Goal: Information Seeking & Learning: Find specific fact

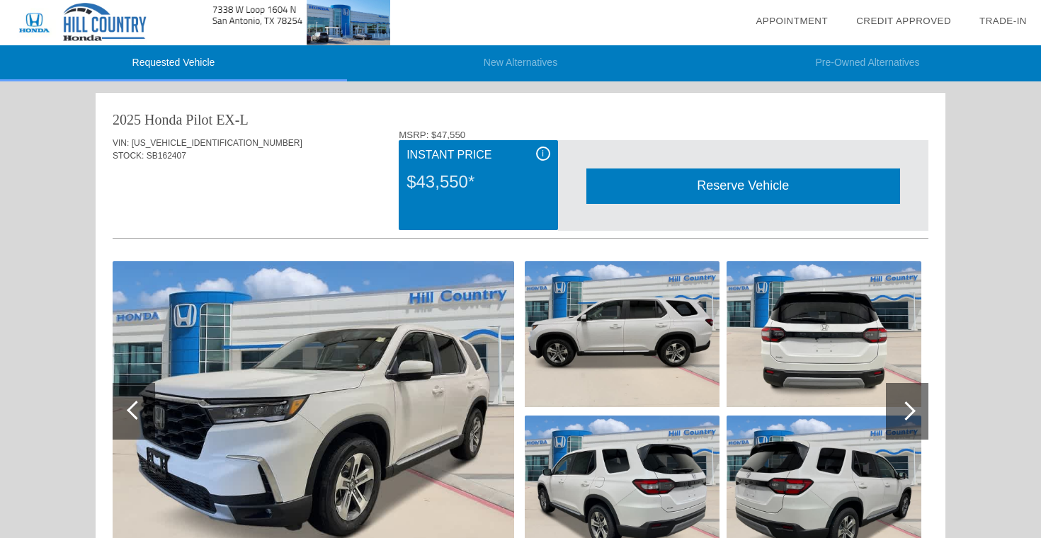
click at [352, 371] on img at bounding box center [314, 411] width 402 height 300
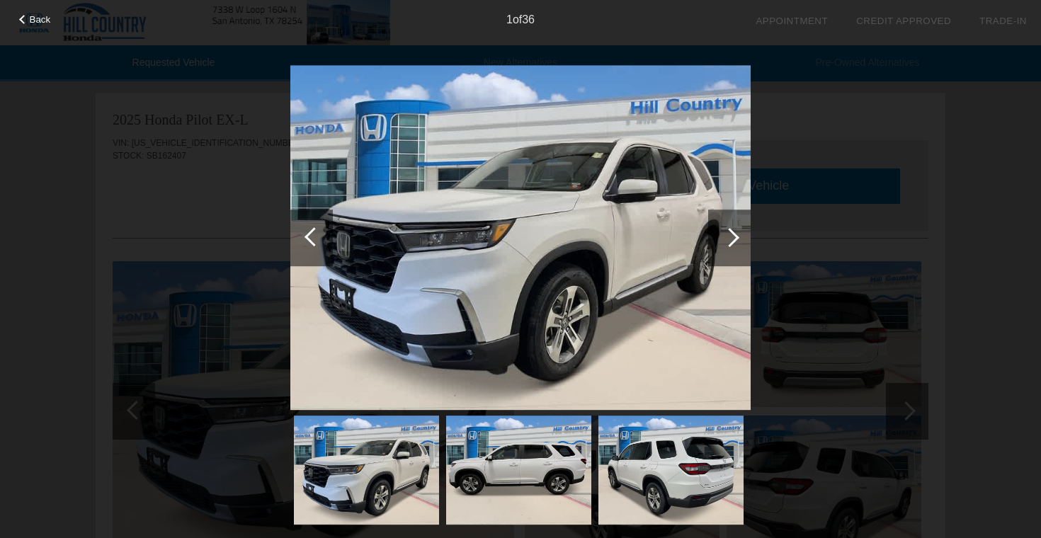
click at [731, 227] on div at bounding box center [729, 238] width 43 height 57
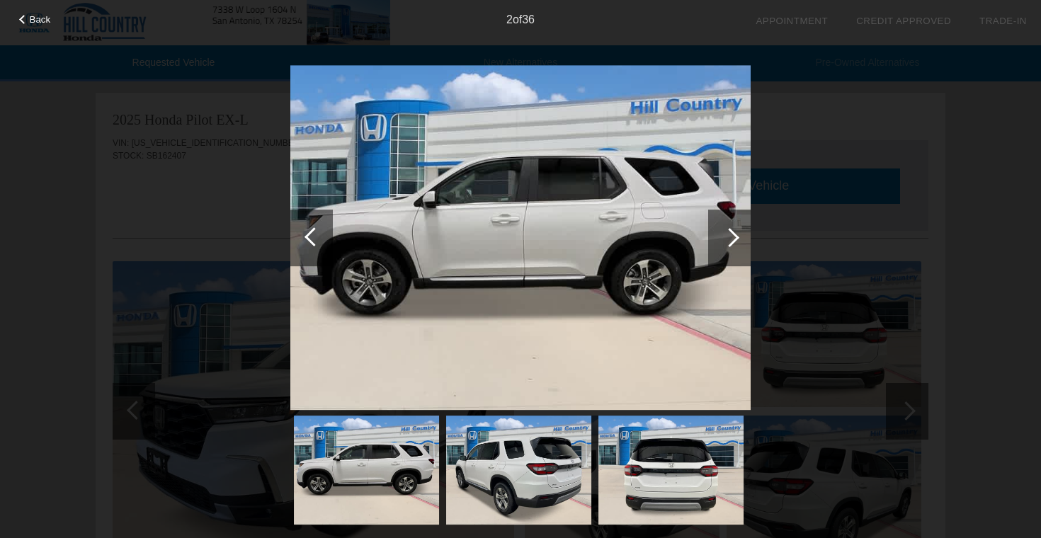
click at [731, 227] on div at bounding box center [729, 238] width 43 height 57
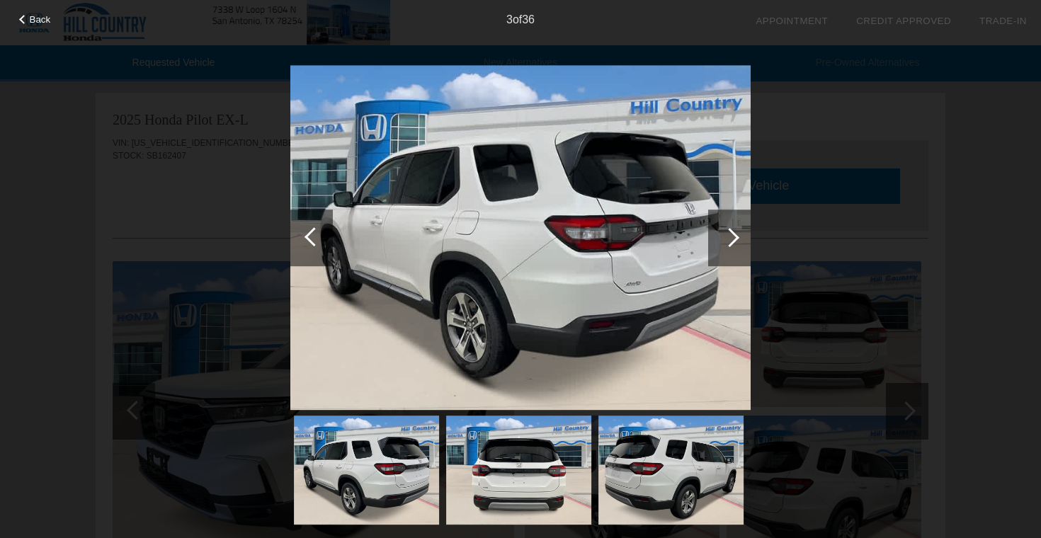
click at [731, 227] on div at bounding box center [729, 238] width 43 height 57
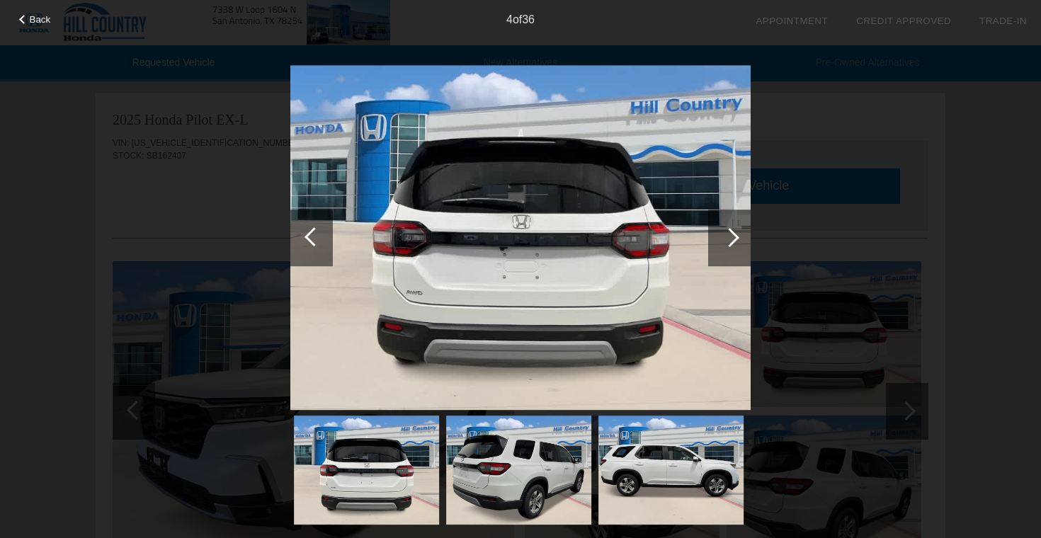
click at [731, 227] on div at bounding box center [729, 238] width 43 height 57
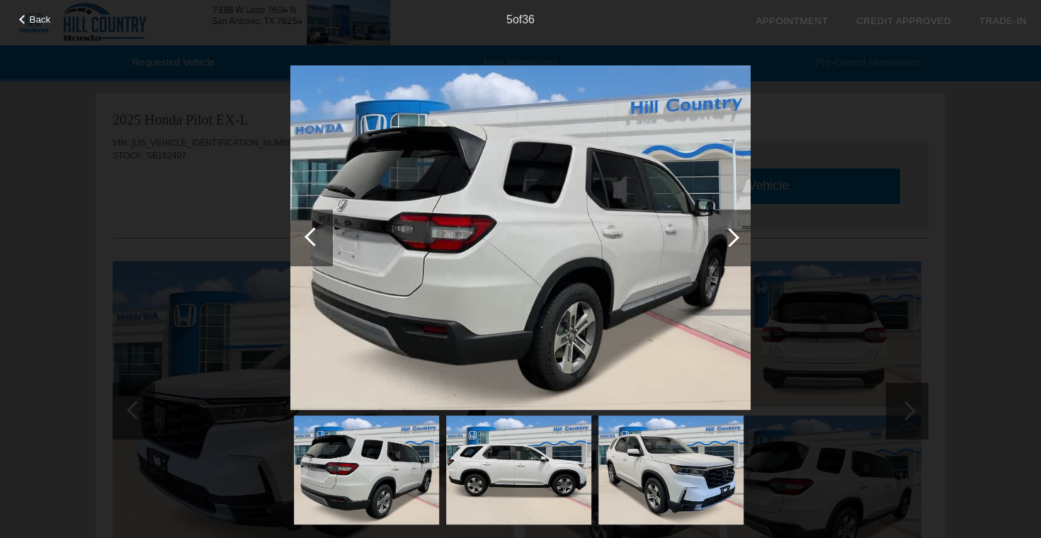
click at [731, 227] on div at bounding box center [729, 238] width 43 height 57
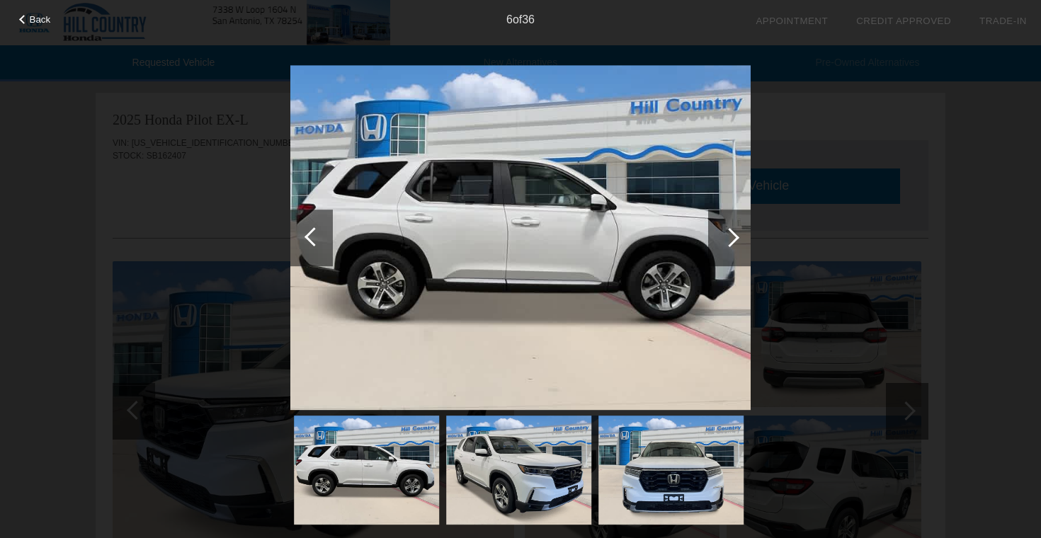
click at [731, 227] on div at bounding box center [729, 238] width 43 height 57
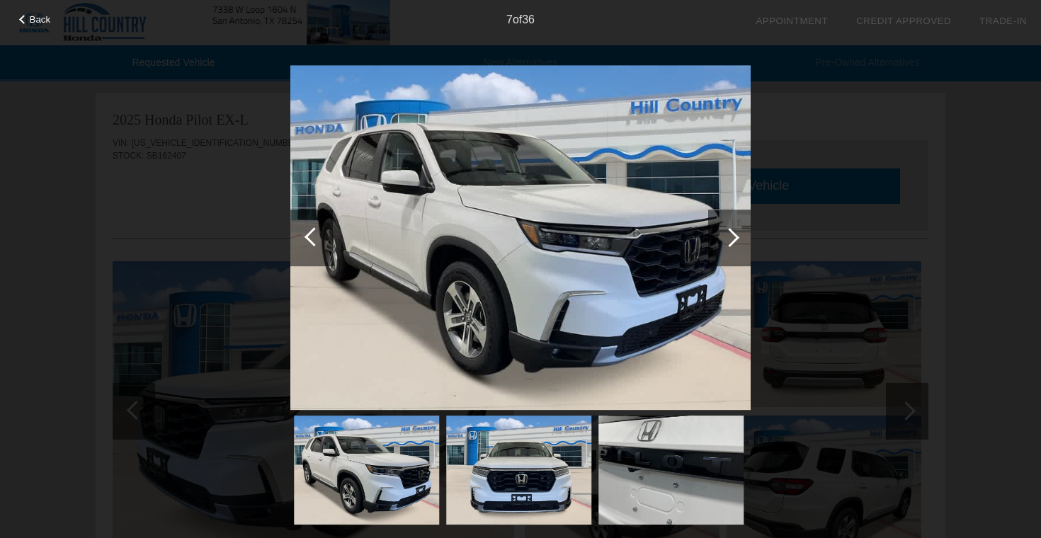
click at [731, 227] on div at bounding box center [729, 238] width 43 height 57
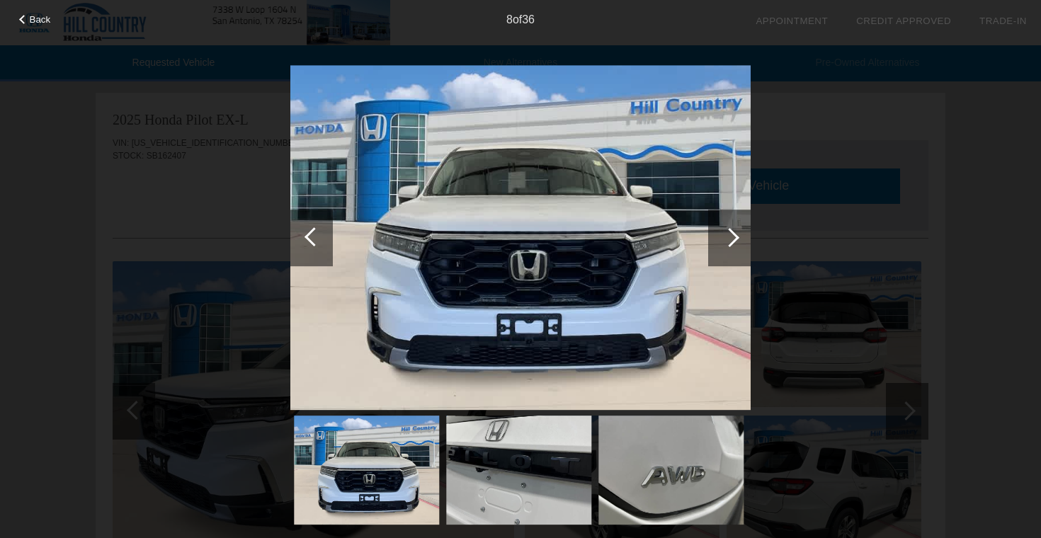
click at [731, 227] on div at bounding box center [729, 238] width 43 height 57
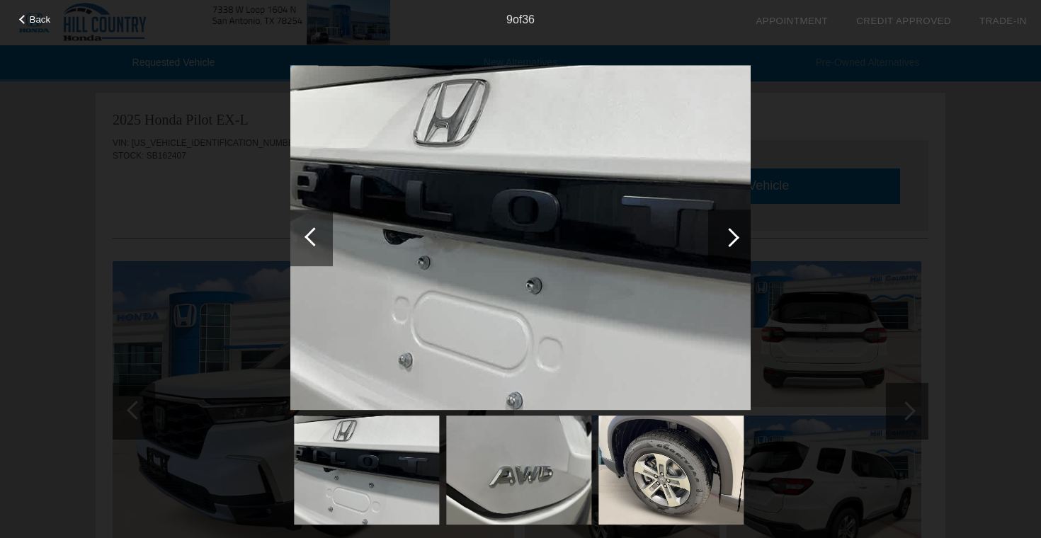
click at [731, 227] on div at bounding box center [729, 238] width 43 height 57
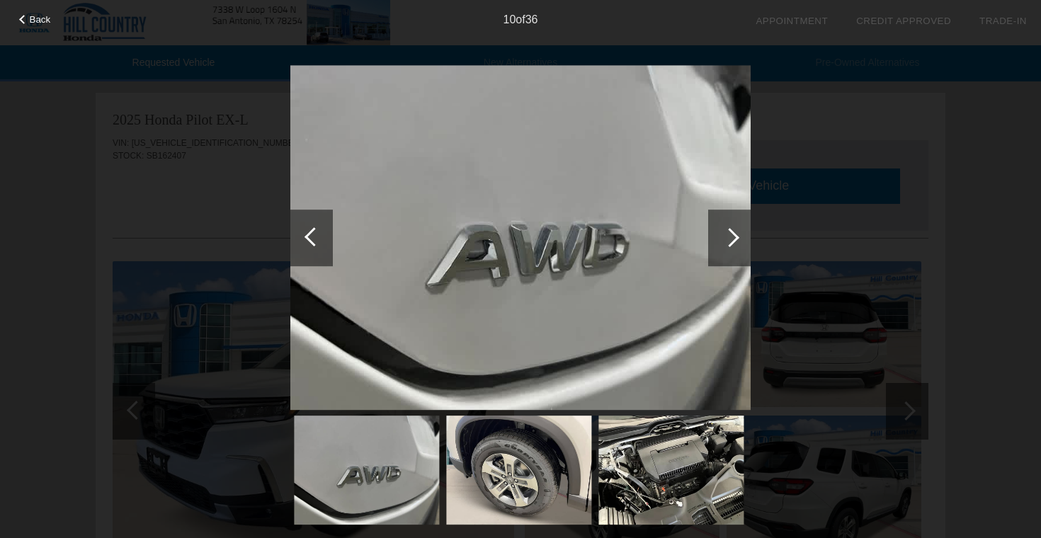
click at [731, 227] on div at bounding box center [729, 238] width 43 height 57
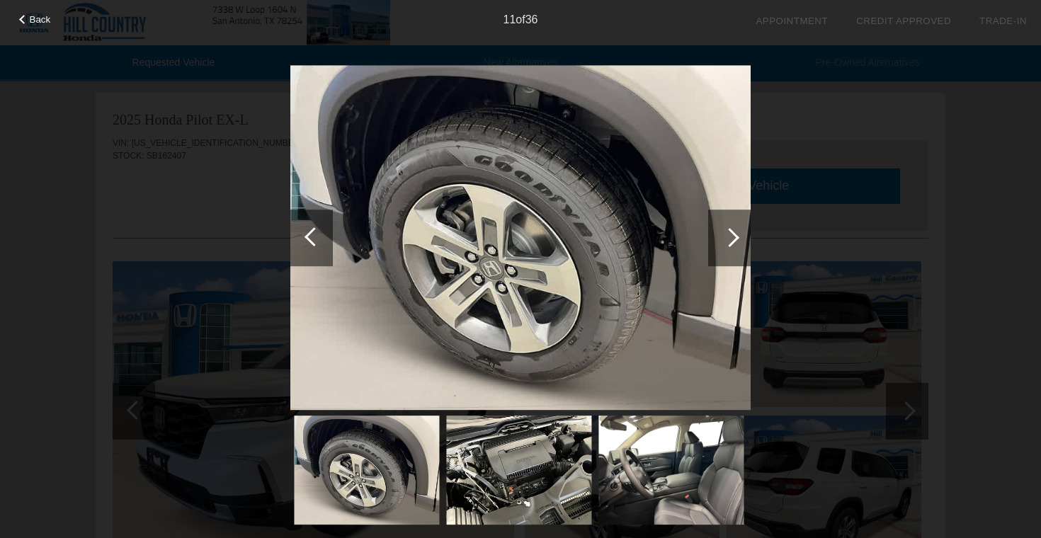
click at [731, 227] on div at bounding box center [729, 238] width 43 height 57
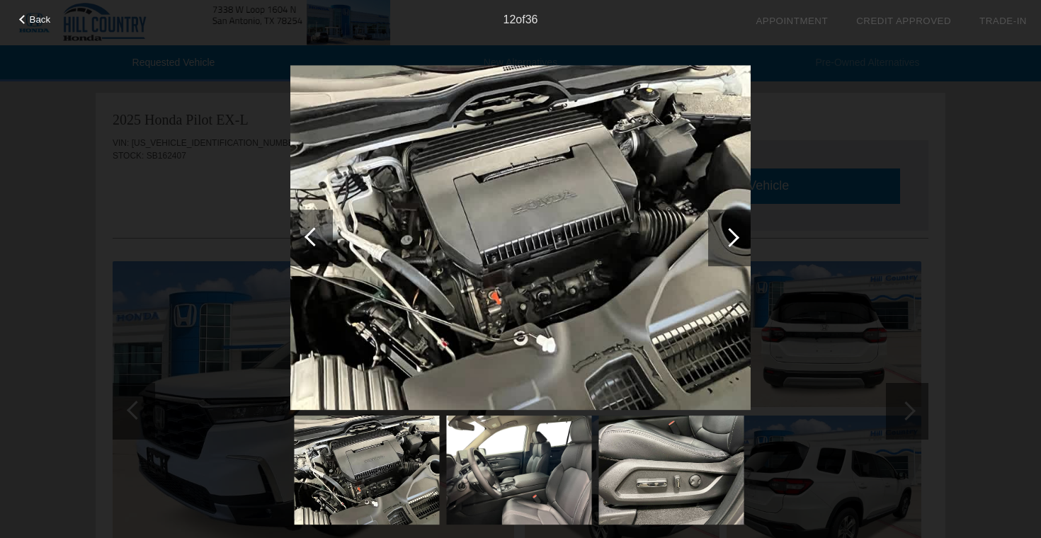
click at [731, 227] on div at bounding box center [729, 238] width 43 height 57
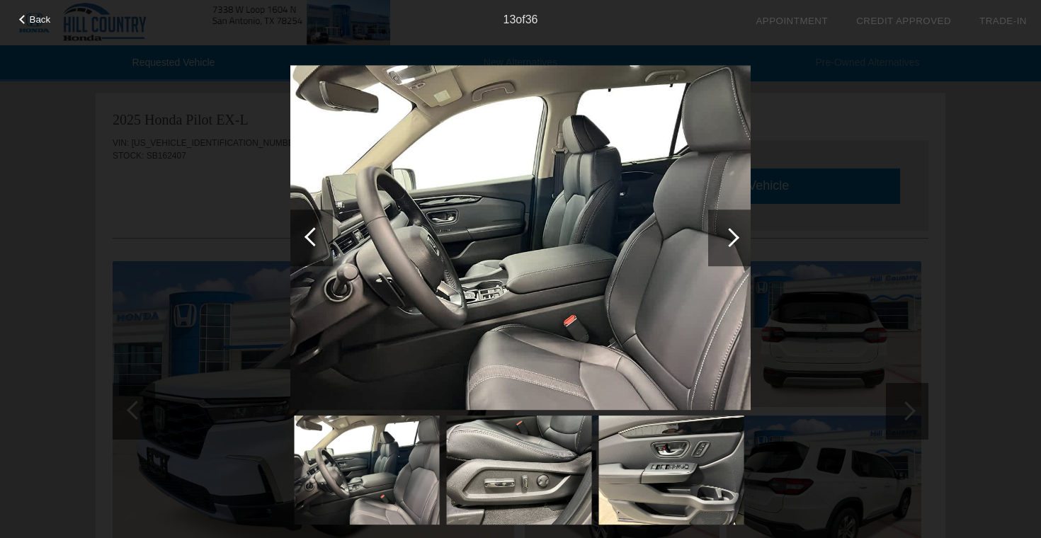
click at [731, 227] on div at bounding box center [729, 238] width 43 height 57
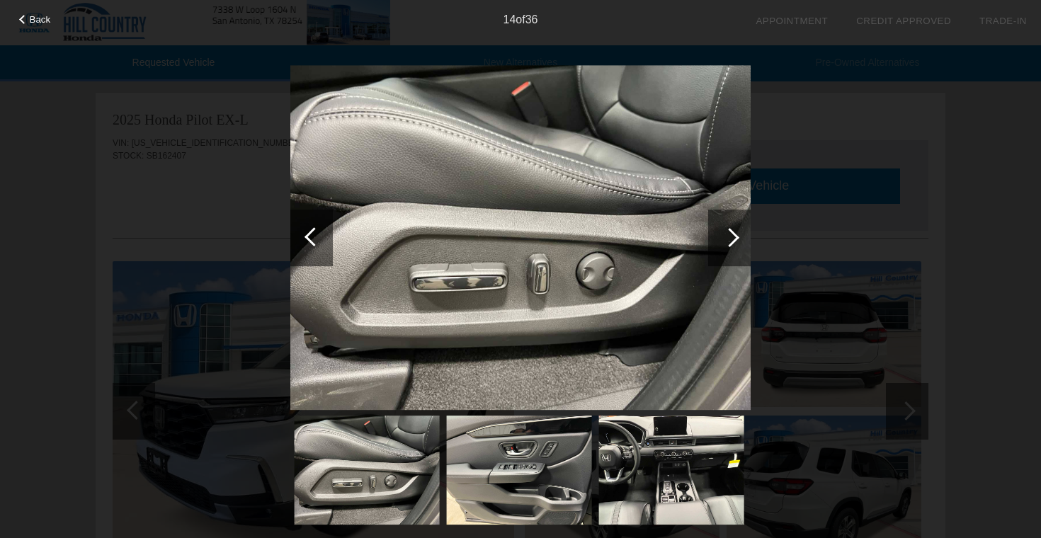
click at [731, 227] on div at bounding box center [729, 238] width 43 height 57
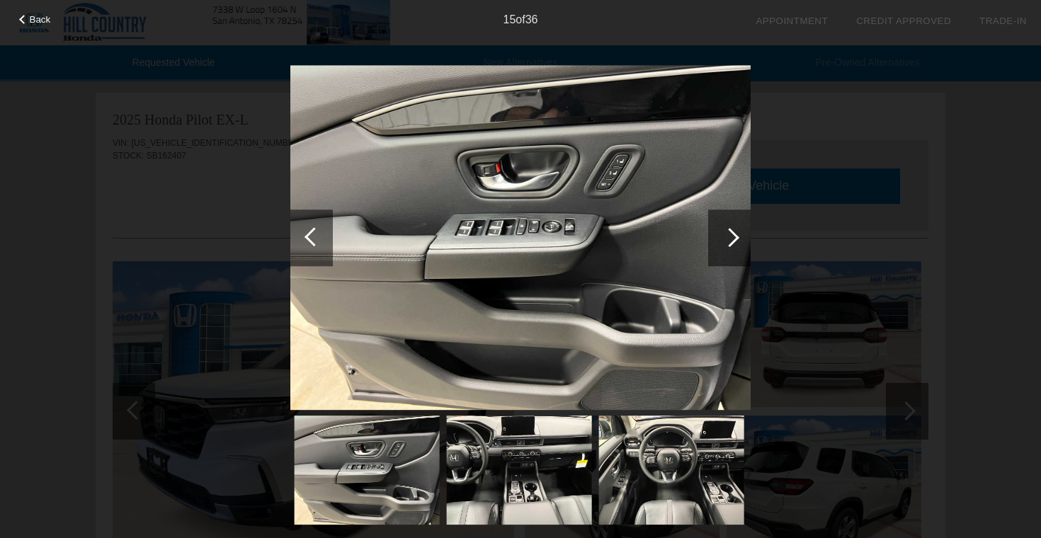
click at [731, 227] on div at bounding box center [729, 238] width 43 height 57
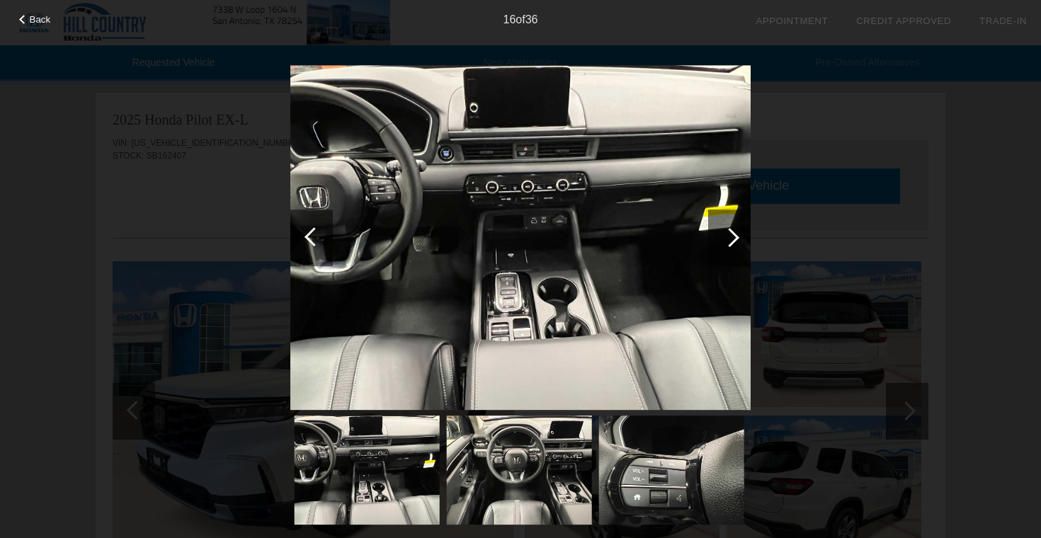
click at [731, 227] on div at bounding box center [729, 238] width 43 height 57
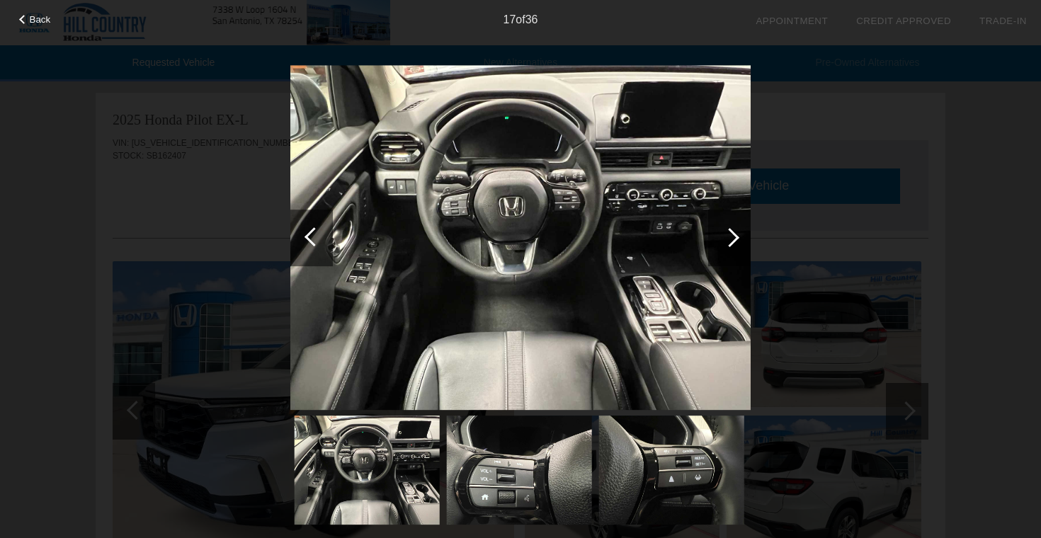
click at [731, 227] on div at bounding box center [729, 238] width 43 height 57
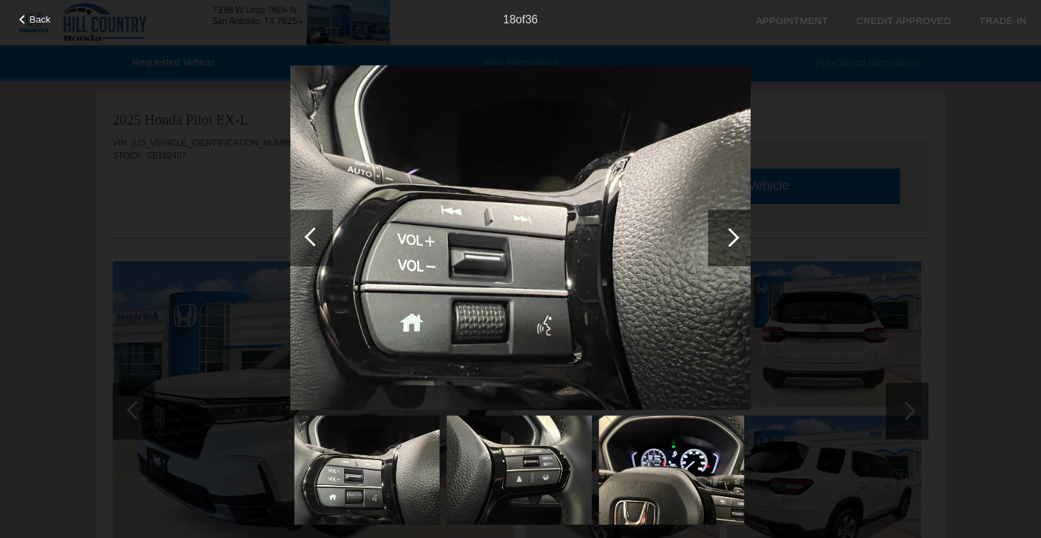
click at [731, 227] on div at bounding box center [729, 238] width 43 height 57
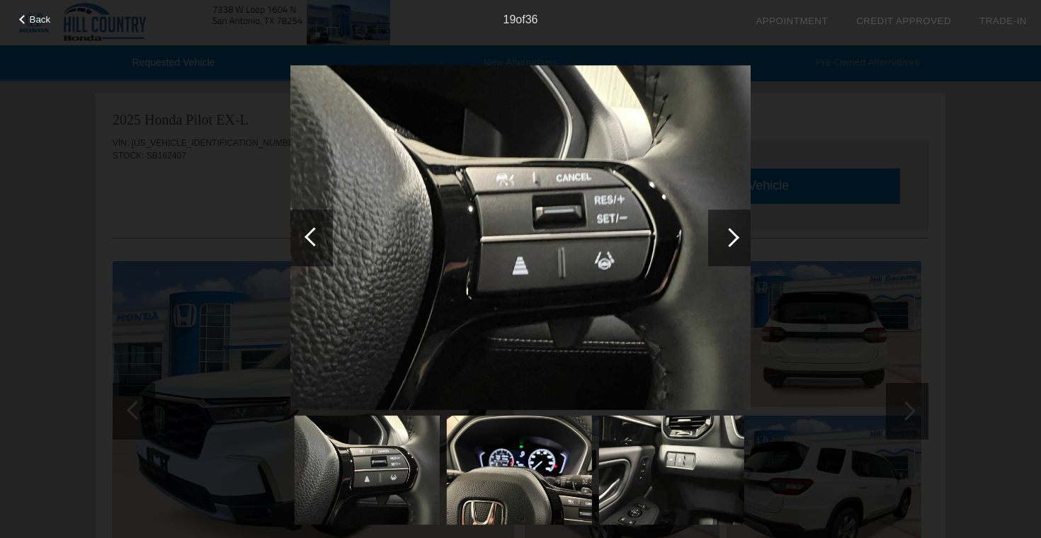
click at [731, 227] on div at bounding box center [729, 238] width 43 height 57
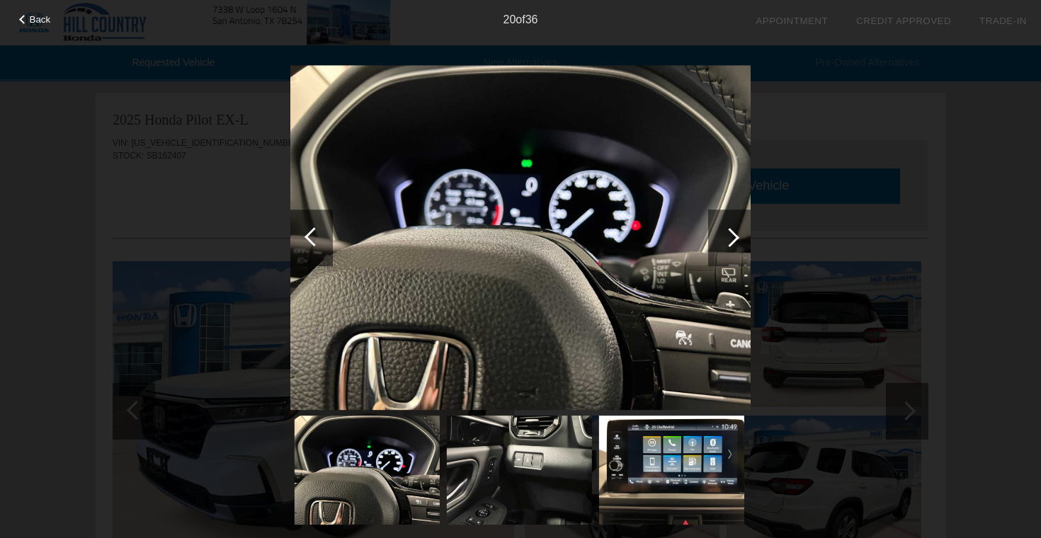
click at [731, 227] on div at bounding box center [729, 238] width 43 height 57
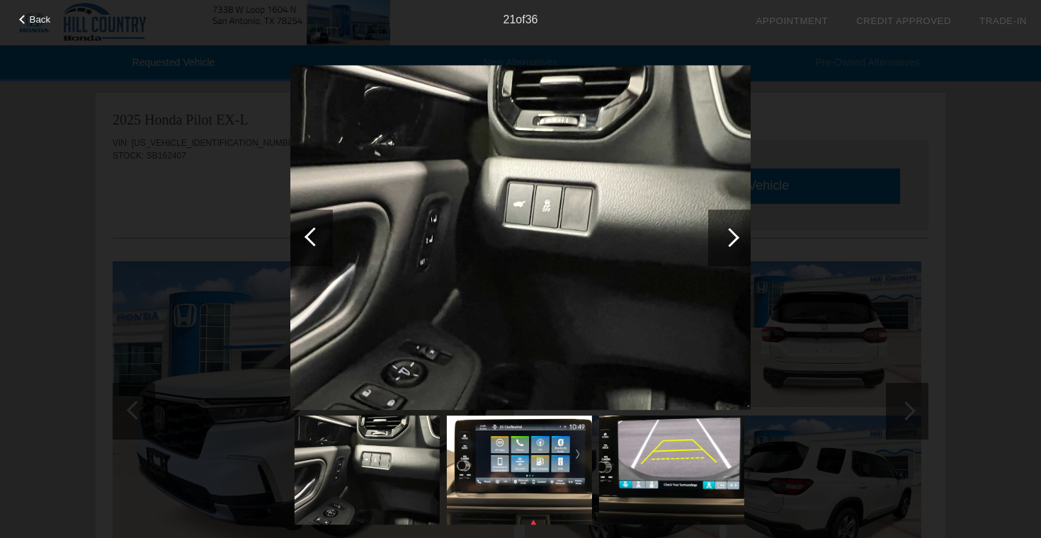
click at [731, 227] on div at bounding box center [729, 238] width 43 height 57
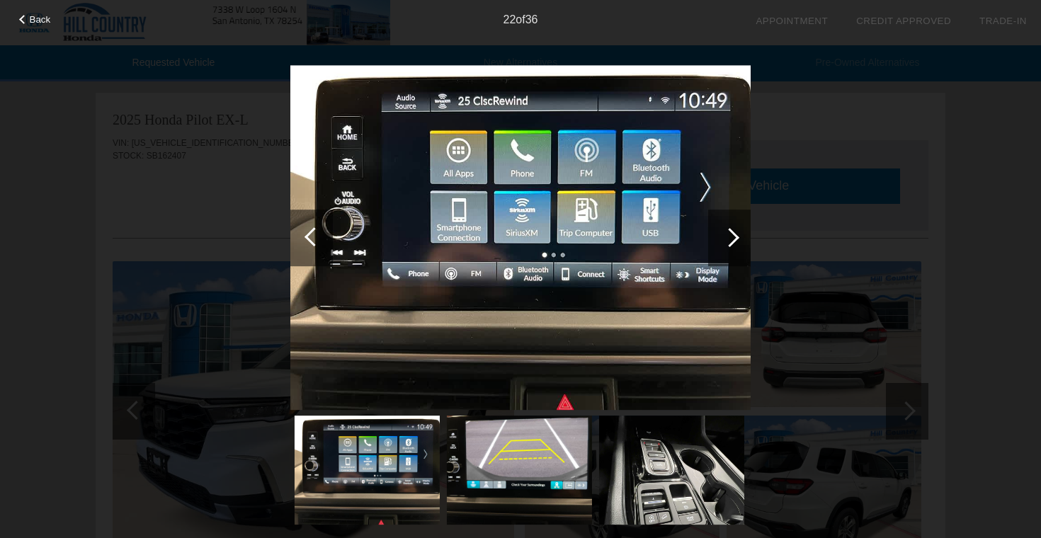
click at [731, 227] on div at bounding box center [729, 238] width 43 height 57
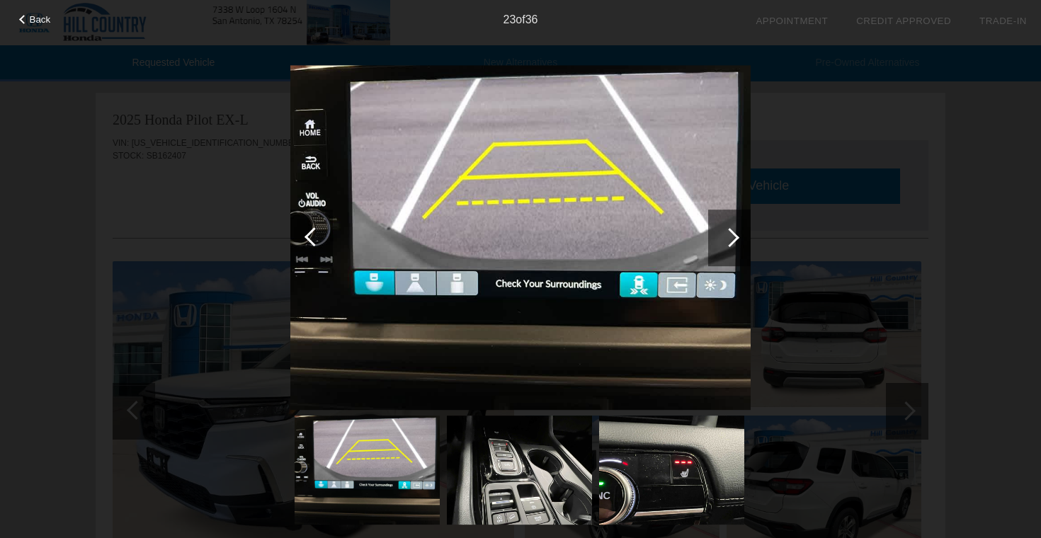
click at [731, 227] on div at bounding box center [729, 238] width 43 height 57
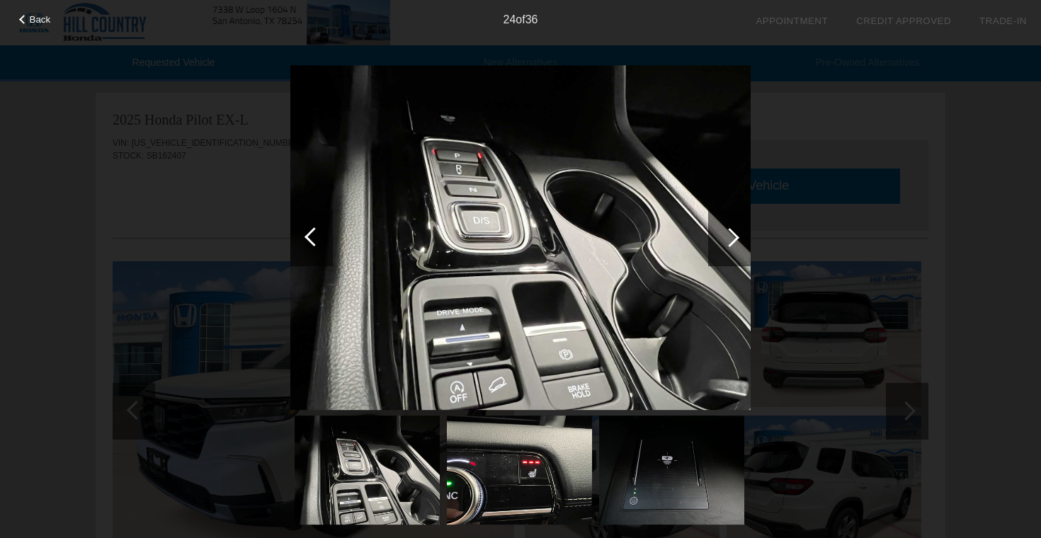
click at [731, 227] on div at bounding box center [729, 238] width 43 height 57
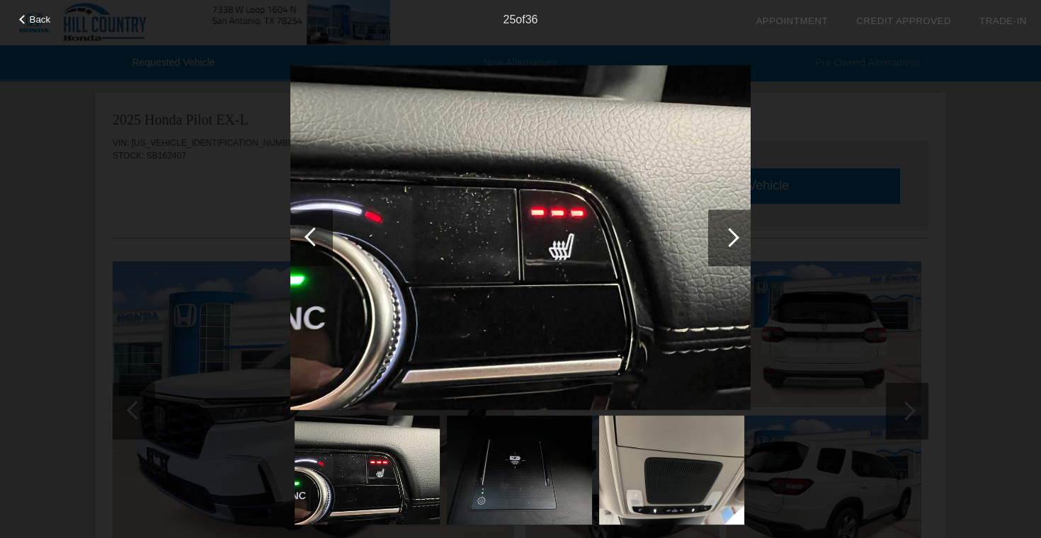
click at [731, 227] on div at bounding box center [729, 238] width 43 height 57
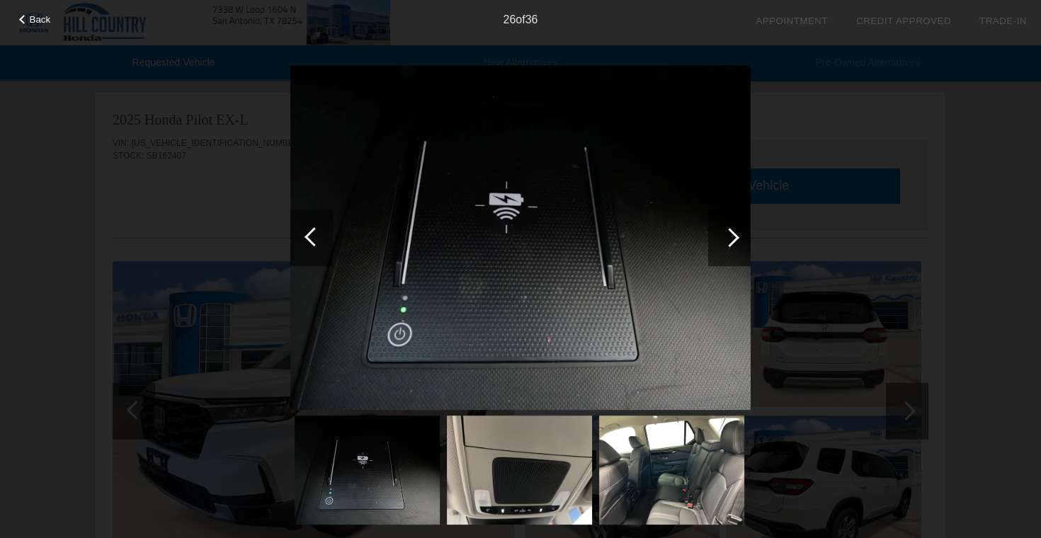
click at [731, 227] on div at bounding box center [729, 238] width 43 height 57
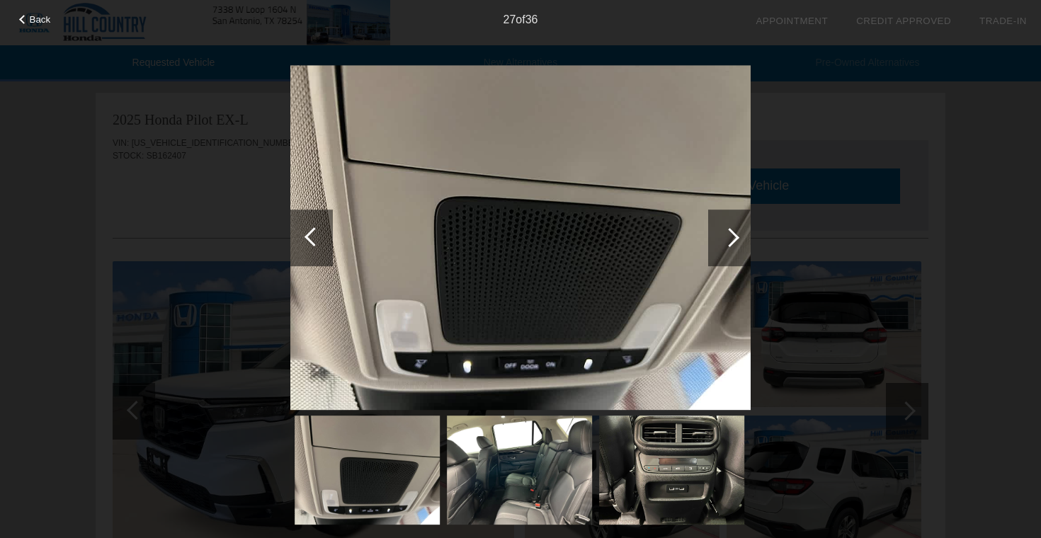
click at [731, 227] on div at bounding box center [729, 238] width 43 height 57
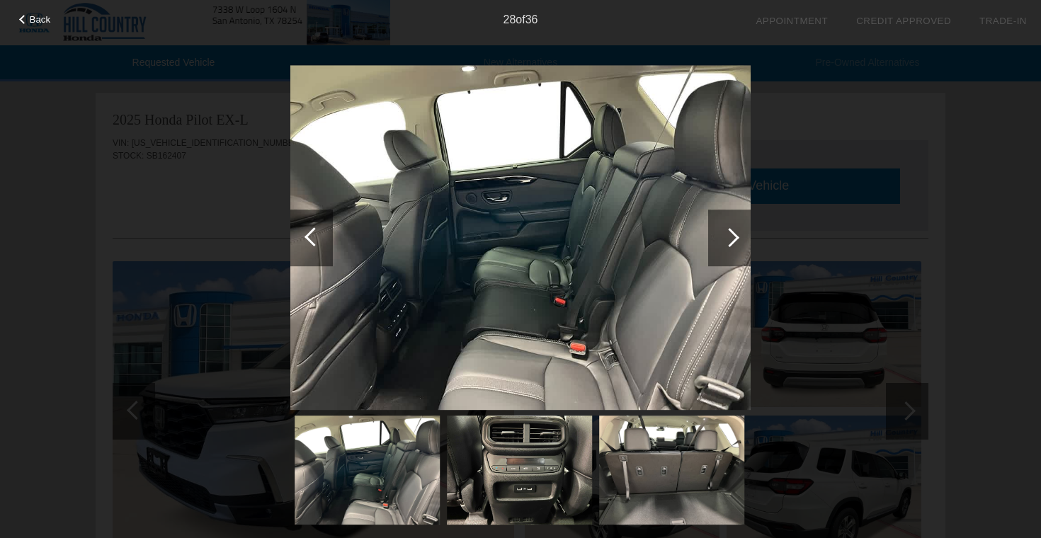
click at [731, 227] on div at bounding box center [729, 238] width 43 height 57
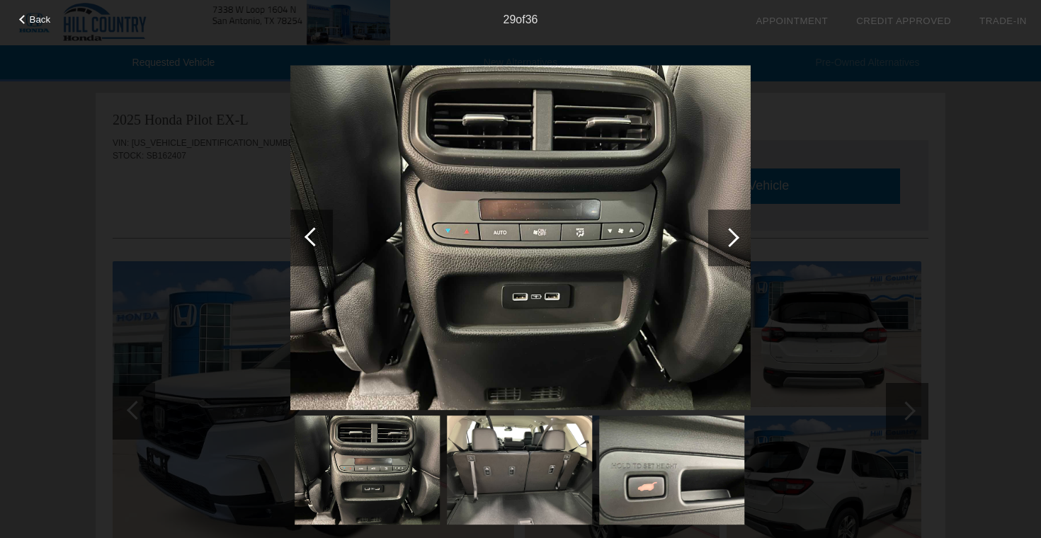
click at [731, 227] on div at bounding box center [729, 238] width 43 height 57
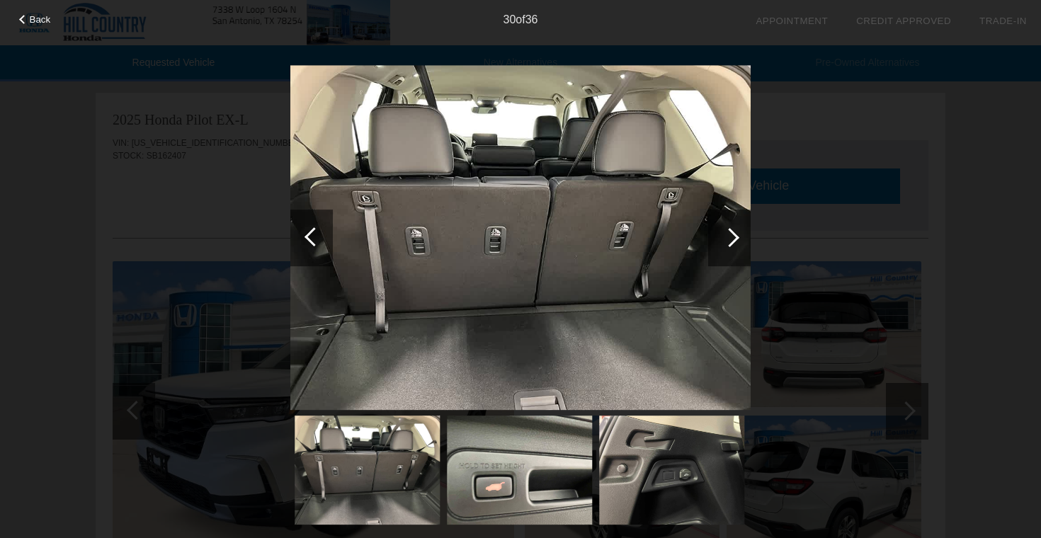
click at [731, 227] on div at bounding box center [729, 238] width 43 height 57
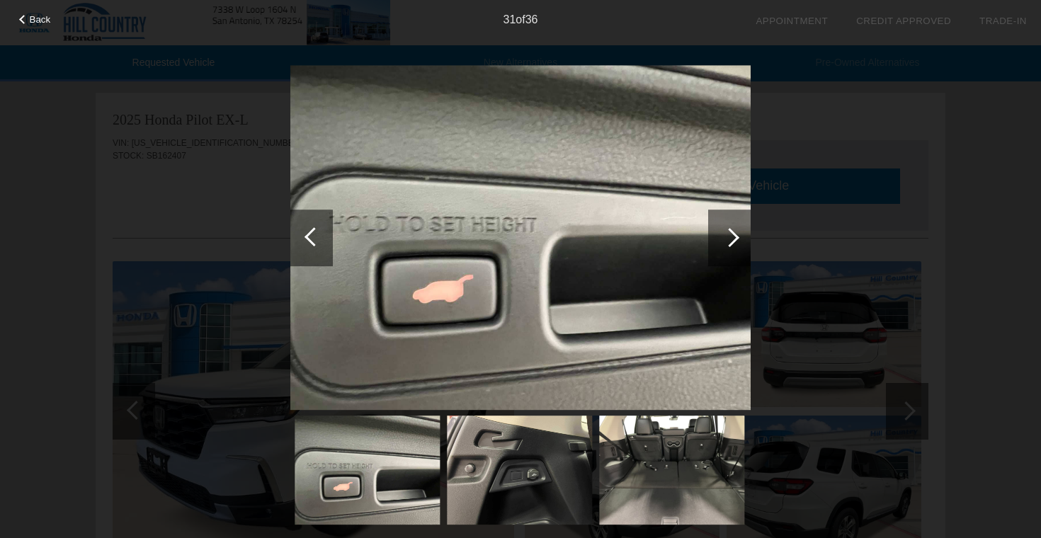
click at [731, 227] on div at bounding box center [729, 238] width 43 height 57
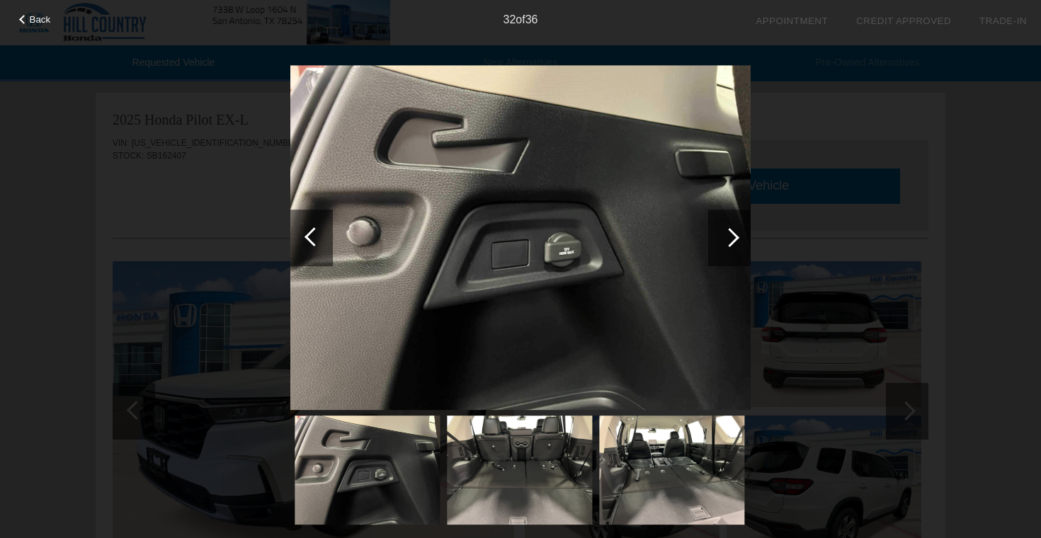
click at [731, 227] on div at bounding box center [729, 238] width 43 height 57
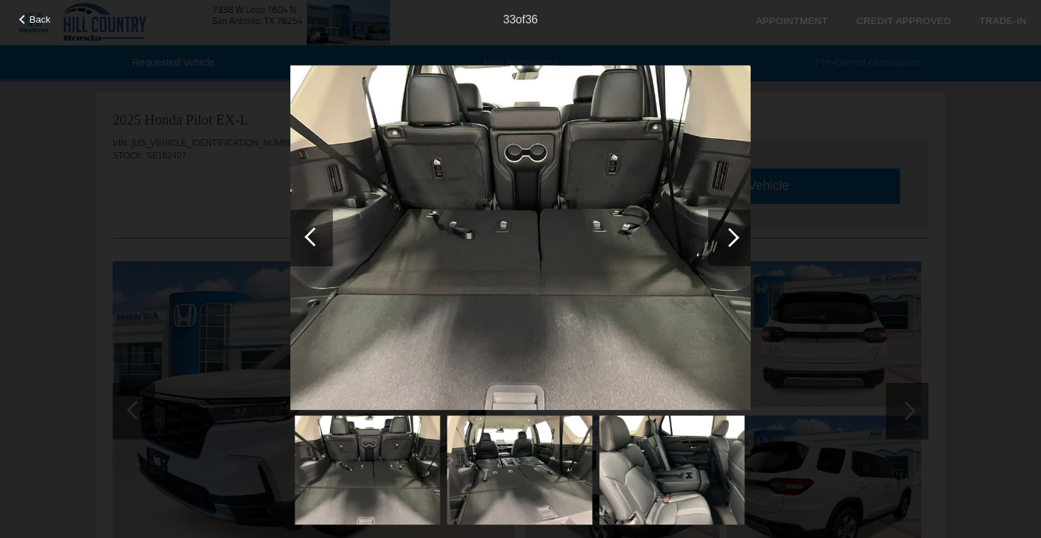
click at [731, 227] on div at bounding box center [729, 238] width 43 height 57
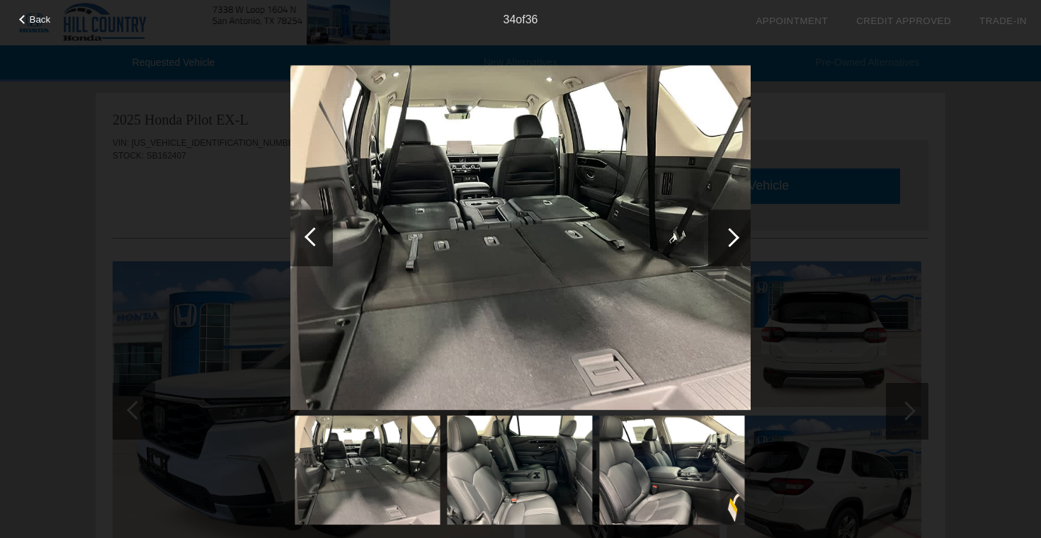
click at [731, 227] on div at bounding box center [729, 238] width 43 height 57
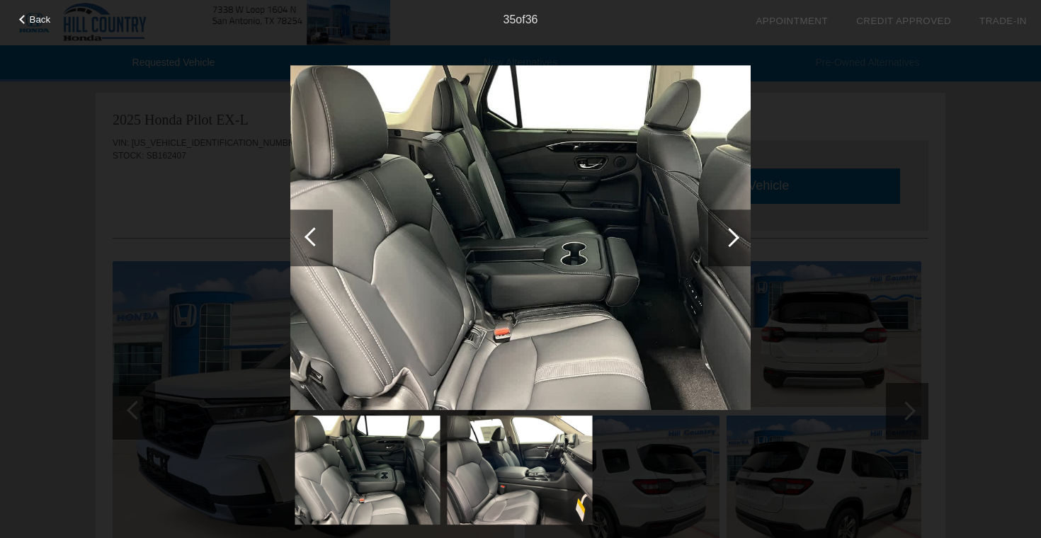
click at [731, 227] on div at bounding box center [729, 238] width 43 height 57
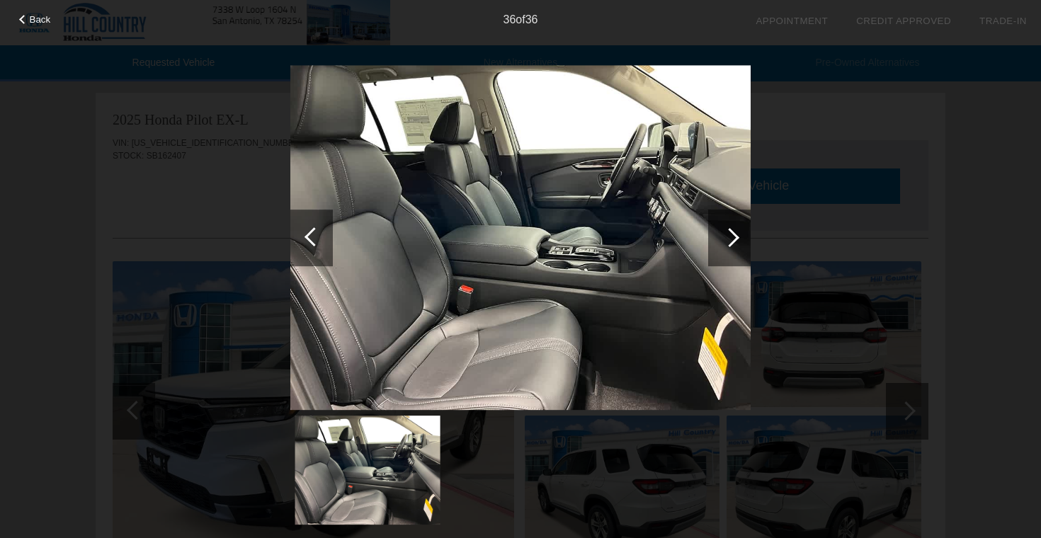
click at [731, 227] on div at bounding box center [729, 238] width 43 height 57
click at [38, 22] on span "Back" at bounding box center [40, 19] width 21 height 11
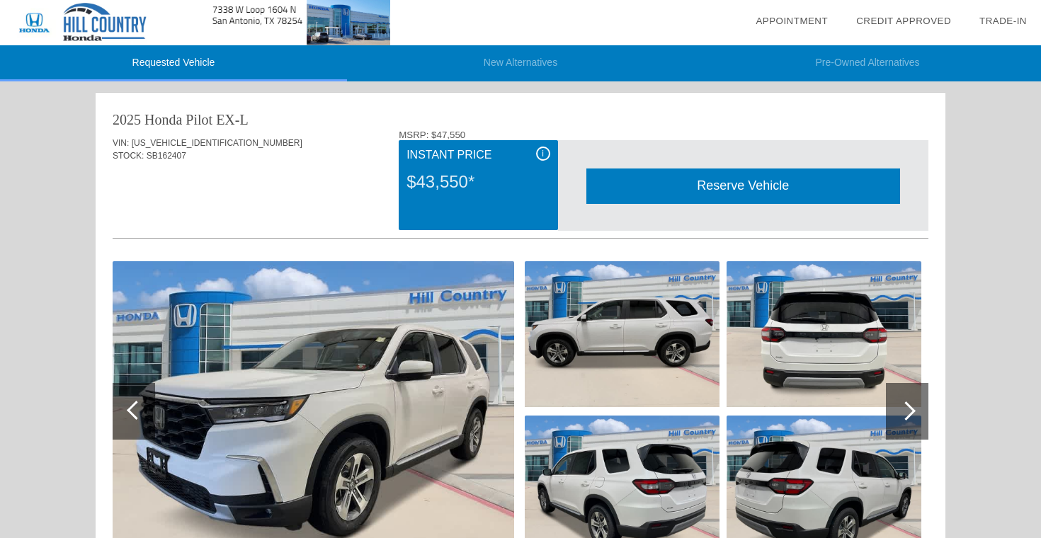
drag, startPoint x: 477, startPoint y: 182, endPoint x: 402, endPoint y: 182, distance: 75.1
click at [402, 182] on div "i Instant Price $43,550*" at bounding box center [478, 185] width 159 height 90
copy div "$43,550*"
